Goal: Information Seeking & Learning: Understand process/instructions

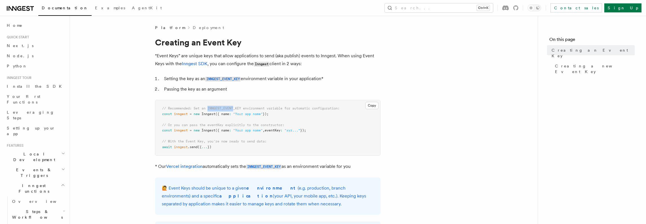
drag, startPoint x: 209, startPoint y: 107, endPoint x: 236, endPoint y: 108, distance: 26.2
click at [236, 108] on span "// Recommended: Set an INNGEST_EVENT_KEY environment variable for automatic con…" at bounding box center [251, 108] width 178 height 4
click at [211, 109] on span "// Recommended: Set an INNGEST_EVENT_KEY environment variable for automatic con…" at bounding box center [251, 108] width 178 height 4
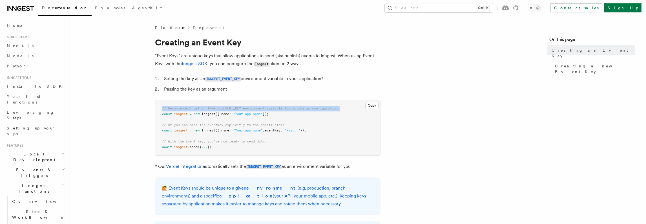
drag, startPoint x: 162, startPoint y: 107, endPoint x: 353, endPoint y: 108, distance: 191.1
click at [353, 108] on pre "// Recommended: Set an INNGEST_EVENT_KEY environment variable for automatic con…" at bounding box center [267, 127] width 225 height 55
copy span "// Recommended: Set an INNGEST_EVENT_KEY environment variable for automatic con…"
click at [222, 77] on code "INNGEST_EVENT_KEY" at bounding box center [223, 79] width 36 height 5
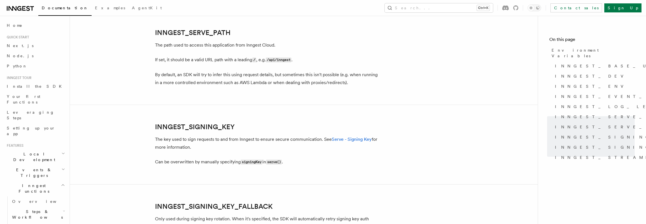
scroll to position [893, 0]
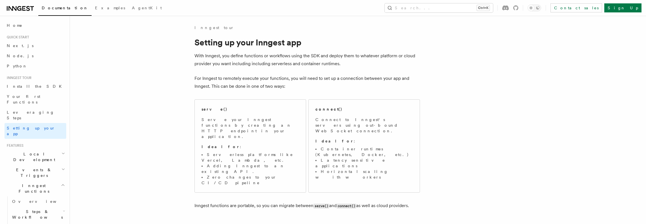
scroll to position [4687, 0]
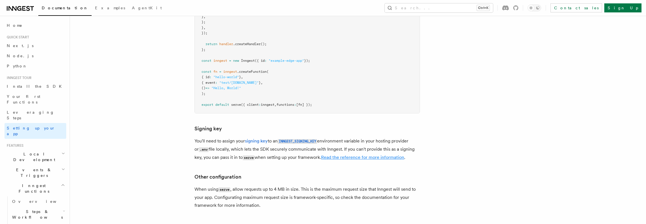
click at [371, 154] on link "Read the reference for more information" at bounding box center [362, 156] width 83 height 5
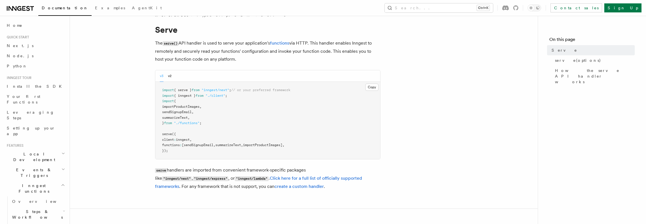
scroll to position [200, 0]
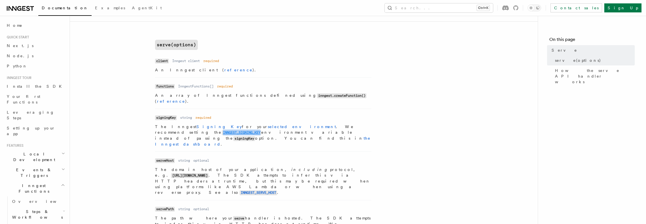
drag, startPoint x: 343, startPoint y: 121, endPoint x: 304, endPoint y: 120, distance: 39.2
click at [304, 124] on p "The Inngest Signing Key for your selected environment . We recommend setting th…" at bounding box center [263, 135] width 216 height 23
copy code "INNGEST_SIGNING_KEY"
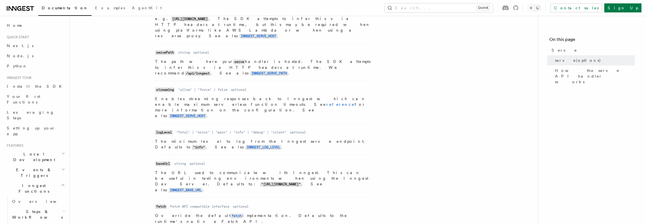
scroll to position [369, 0]
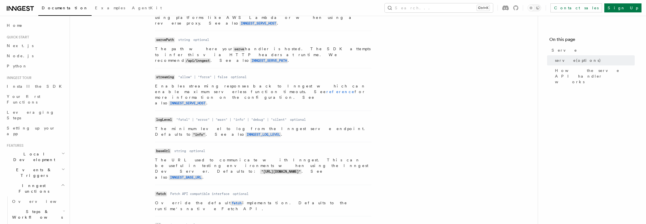
drag, startPoint x: 304, startPoint y: 120, endPoint x: 472, endPoint y: 101, distance: 169.0
click at [472, 101] on article "References TypeScript SDK Serve Serve The serve() API handler is used to serve …" at bounding box center [304, 73] width 450 height 835
